Goal: Check status

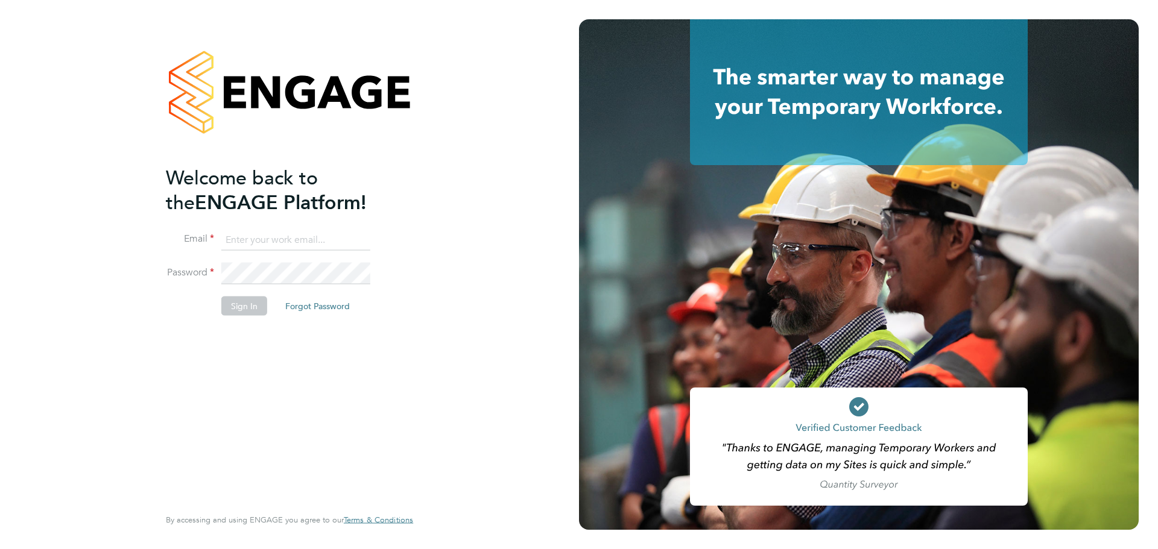
type input "[PERSON_NAME][EMAIL_ADDRESS][DOMAIN_NAME]"
click at [238, 302] on button "Sign In" at bounding box center [244, 305] width 46 height 19
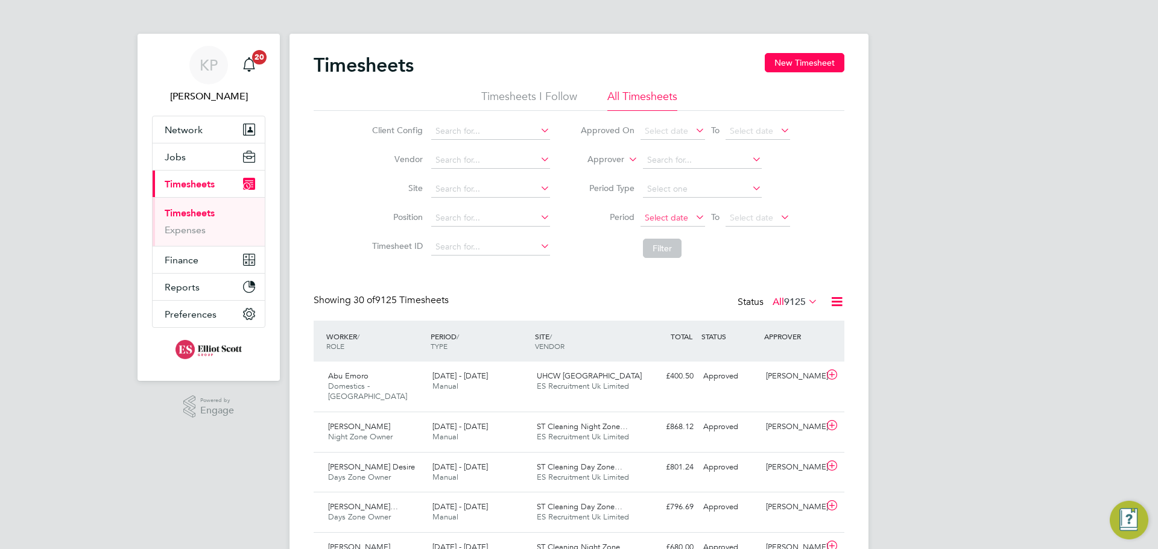
click at [672, 214] on span "Select date" at bounding box center [666, 217] width 43 height 11
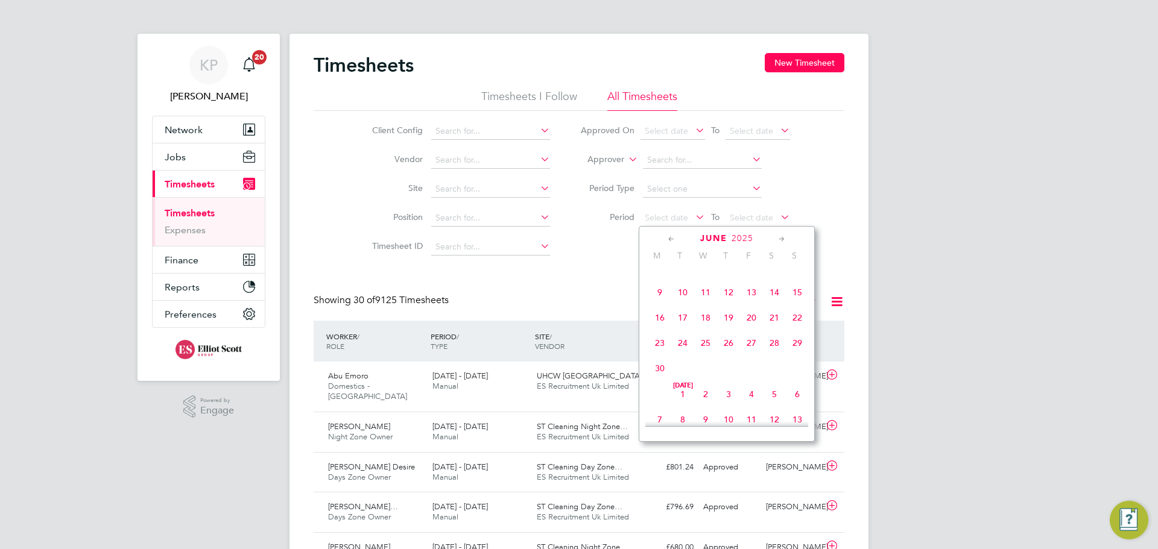
scroll to position [281, 0]
click at [658, 287] on span "2" at bounding box center [659, 282] width 23 height 23
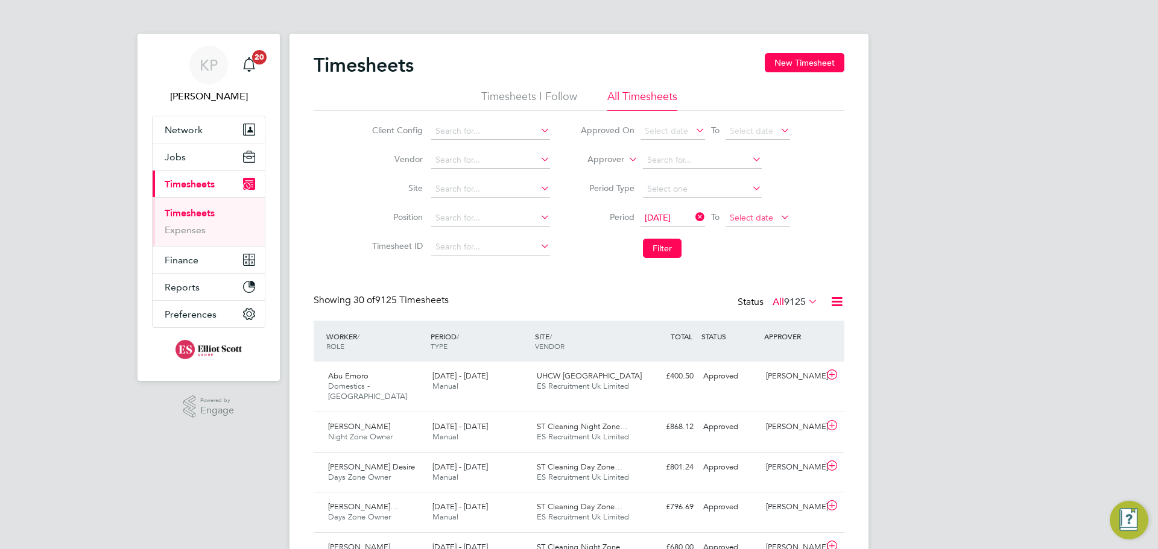
click at [752, 216] on span "Select date" at bounding box center [751, 217] width 43 height 11
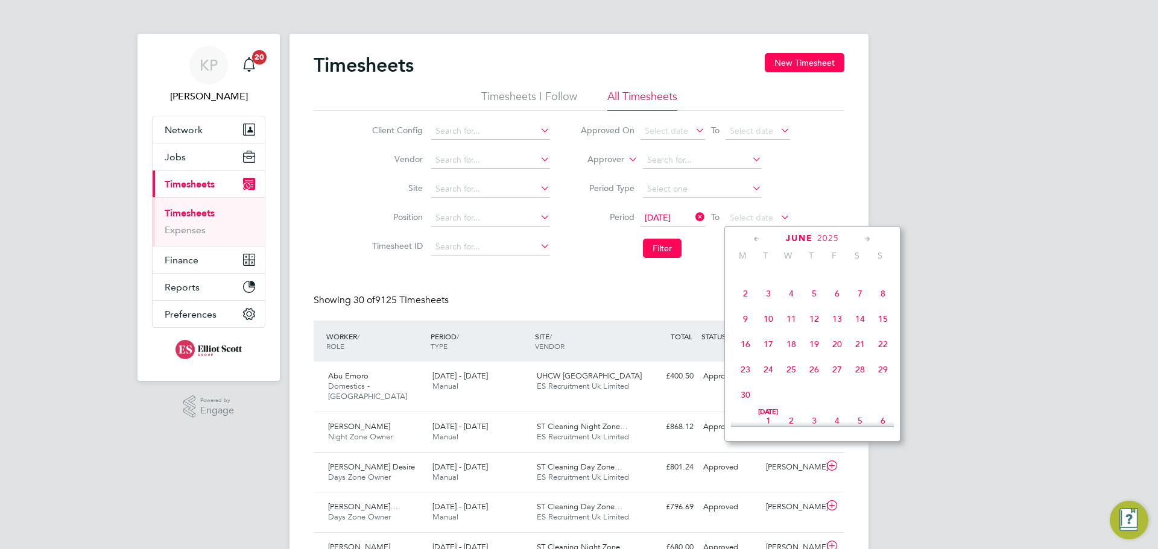
scroll to position [137, 0]
click at [881, 302] on span "8" at bounding box center [882, 299] width 23 height 23
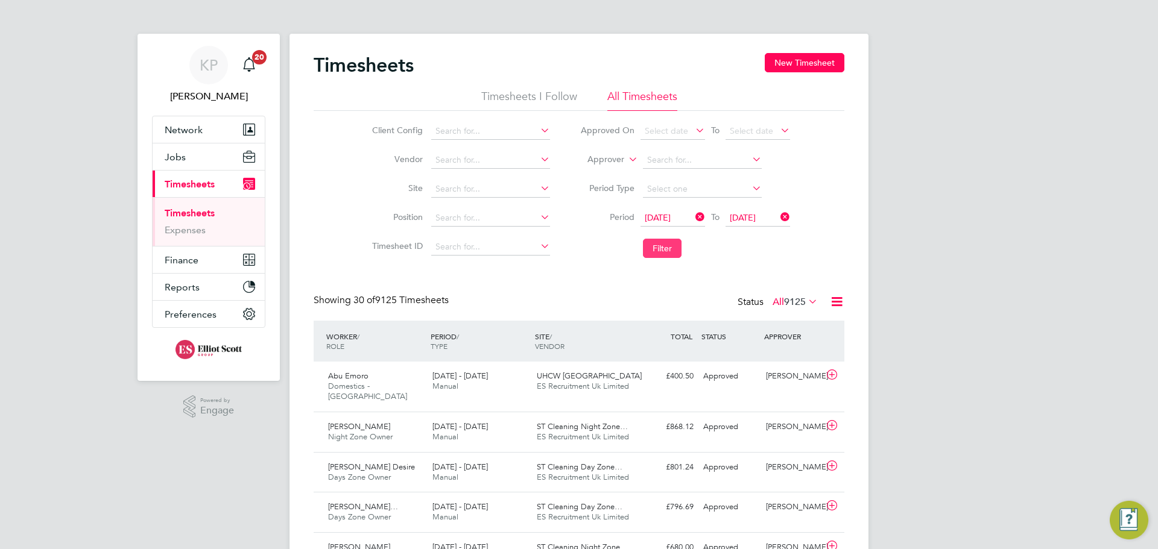
click at [649, 254] on button "Filter" at bounding box center [662, 248] width 39 height 19
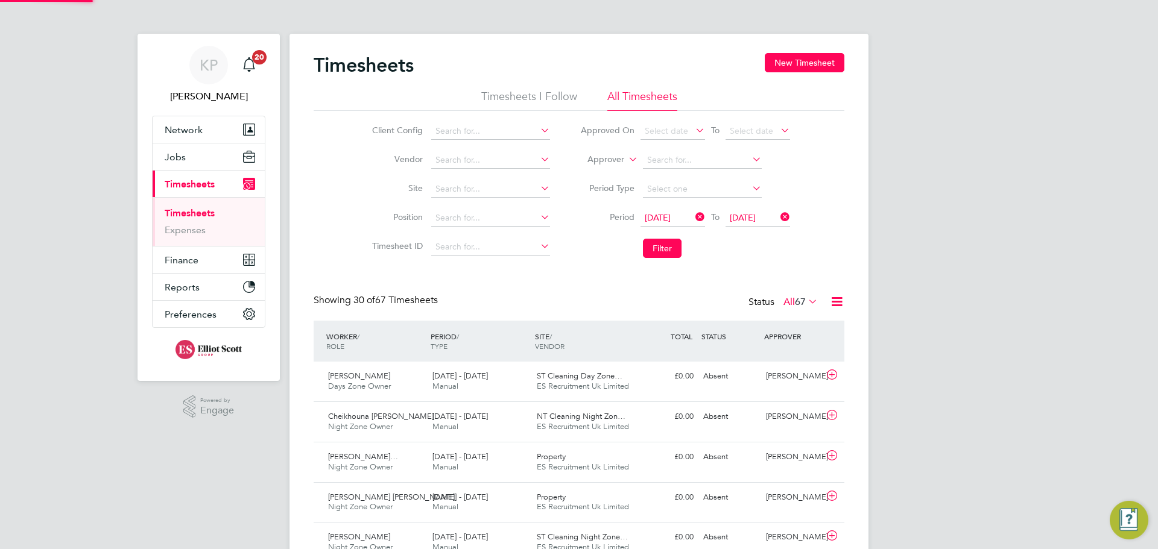
scroll to position [31, 105]
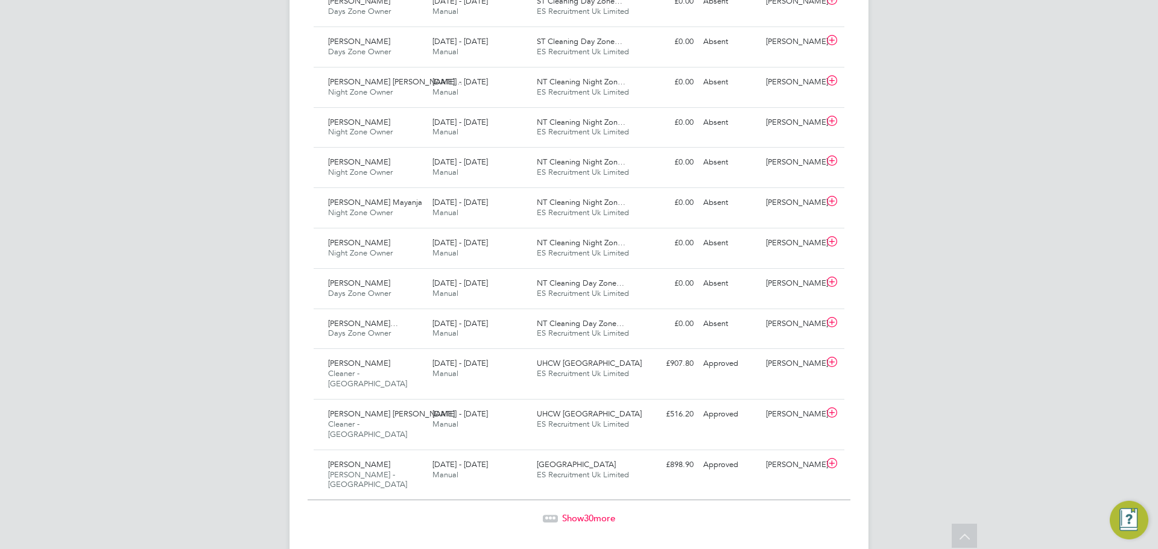
click at [591, 512] on span "30" at bounding box center [589, 517] width 10 height 11
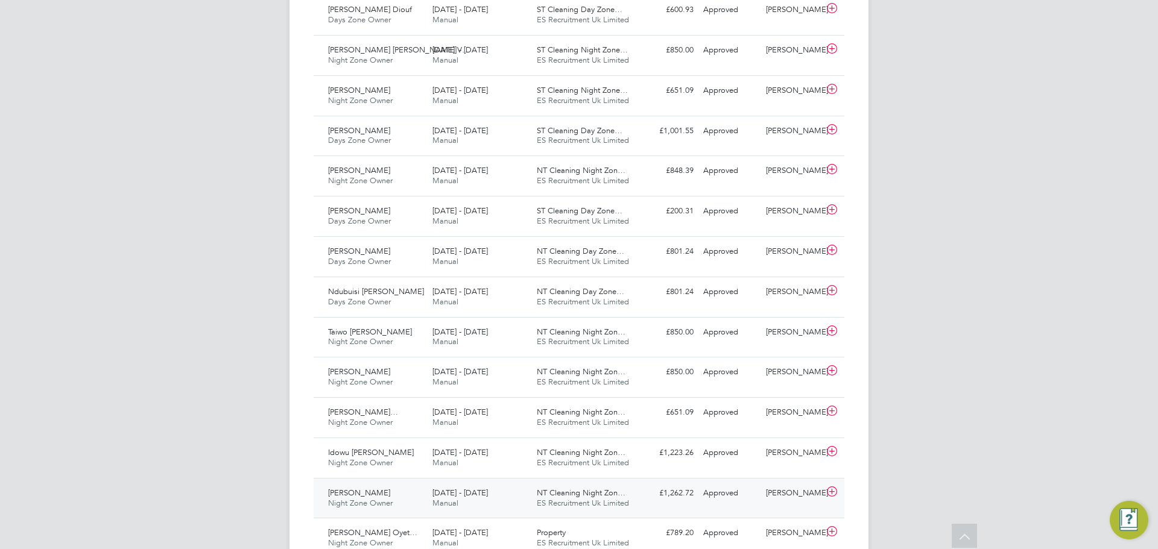
click at [655, 484] on div "£1,262.72 Approved" at bounding box center [666, 494] width 63 height 20
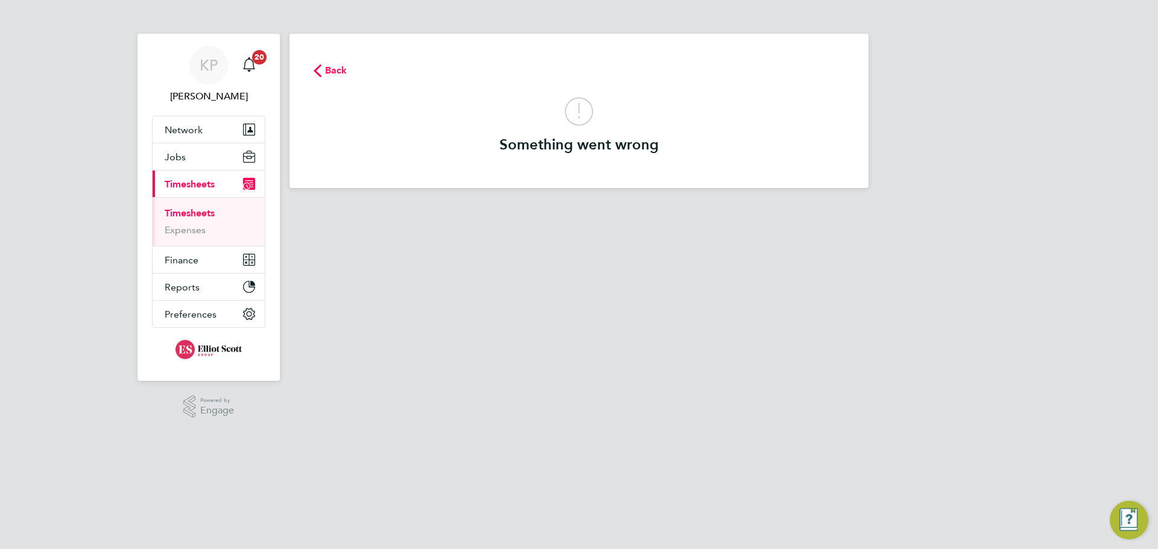
click at [335, 72] on span "Back" at bounding box center [336, 70] width 22 height 14
